Goal: Information Seeking & Learning: Check status

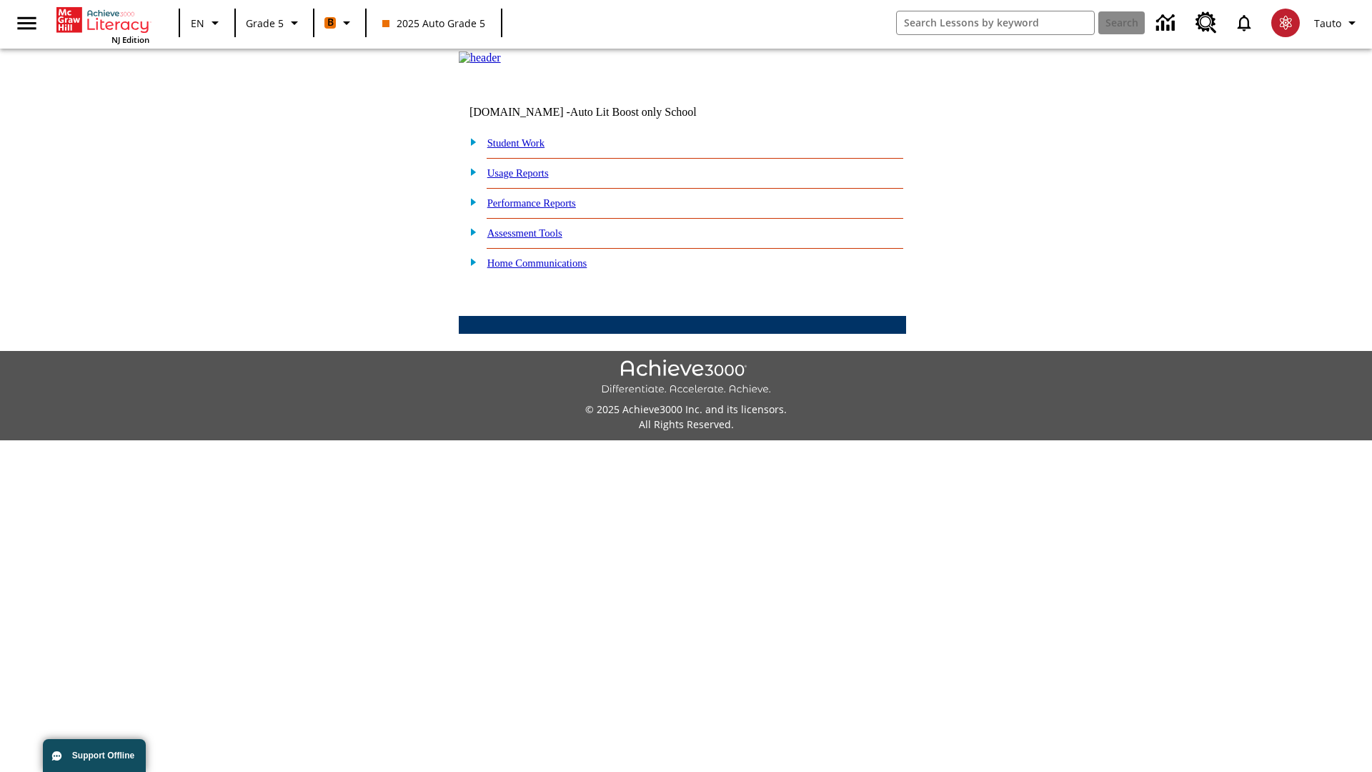
click at [547, 209] on link "Performance Reports" at bounding box center [531, 202] width 89 height 11
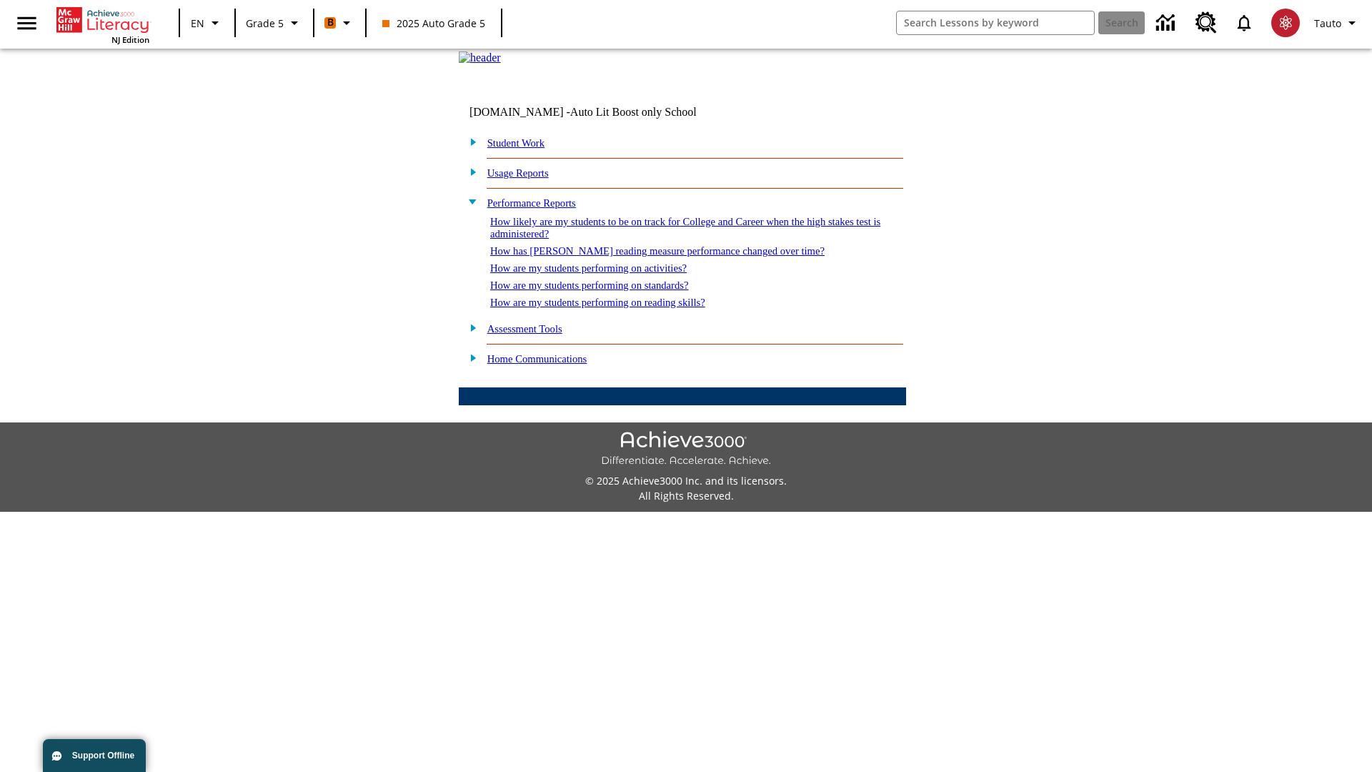
click at [605, 291] on link "How are my students performing on standards?" at bounding box center [589, 284] width 199 height 11
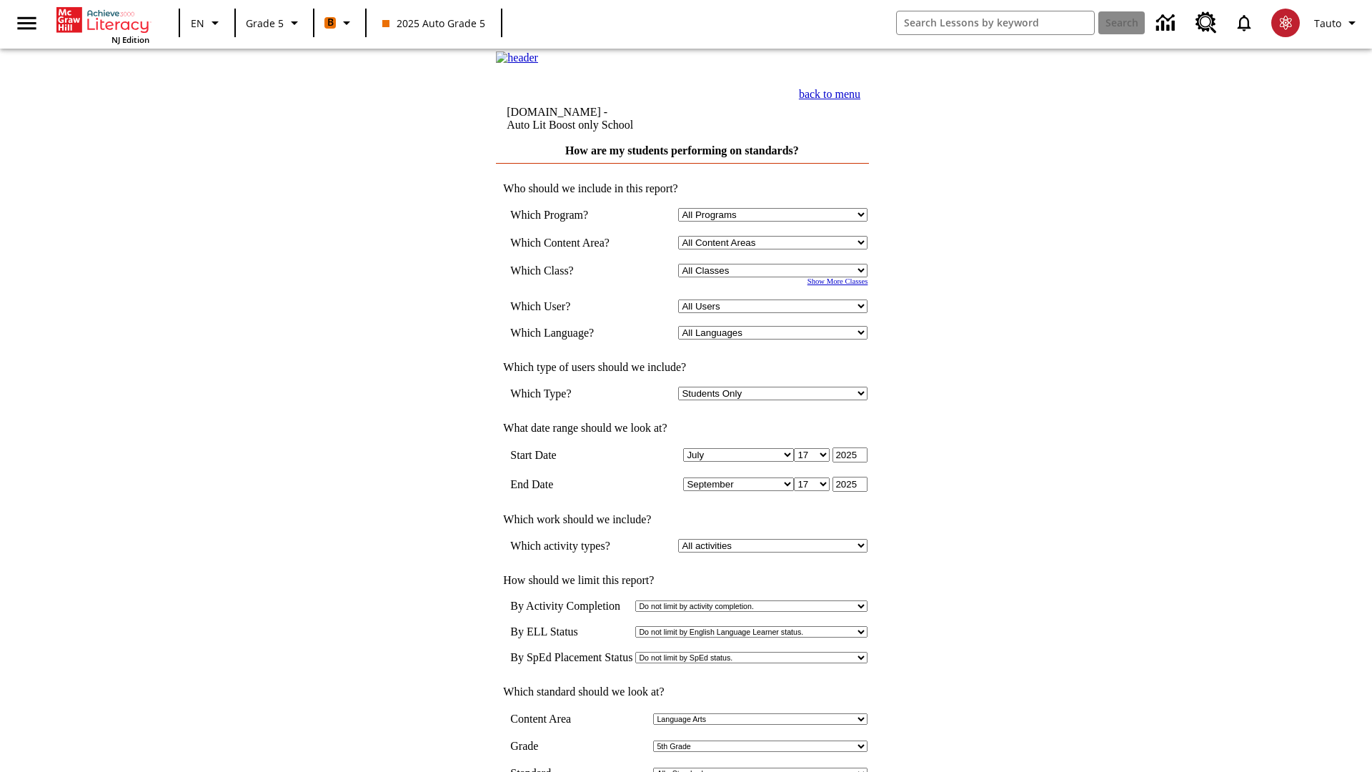
click at [776, 277] on select "Select a Class: All Classes 2025 Auto Grade 5 OL 2025 Auto Grade 6" at bounding box center [772, 271] width 189 height 14
select select "11133131"
click at [776, 313] on select "All Users Cat, Sautoen Cat, Sautoes Cat, Sautoss Donotlogin, Sautoen Twoschools…" at bounding box center [772, 306] width 189 height 14
select select "21437107"
